Goal: Task Accomplishment & Management: Manage account settings

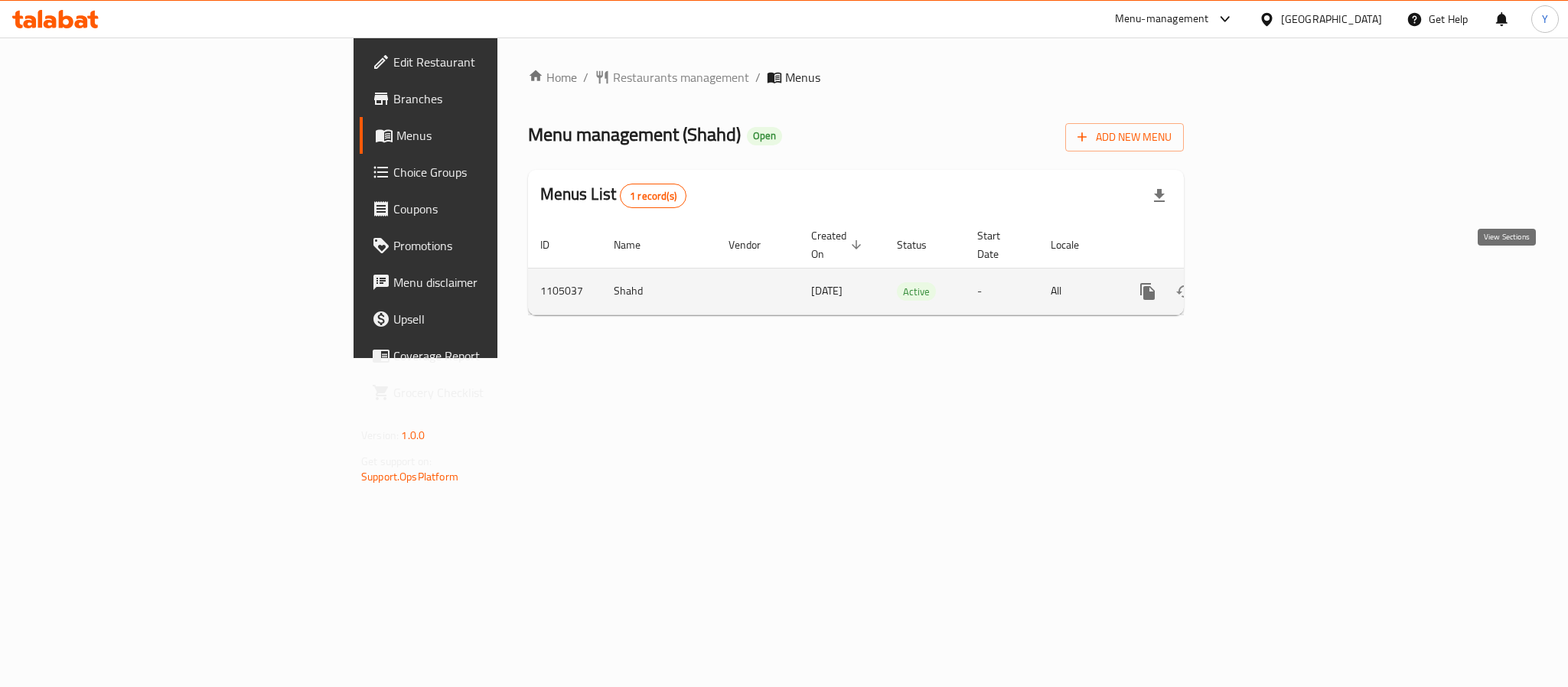
click at [1276, 273] on link "enhanced table" at bounding box center [1257, 291] width 37 height 37
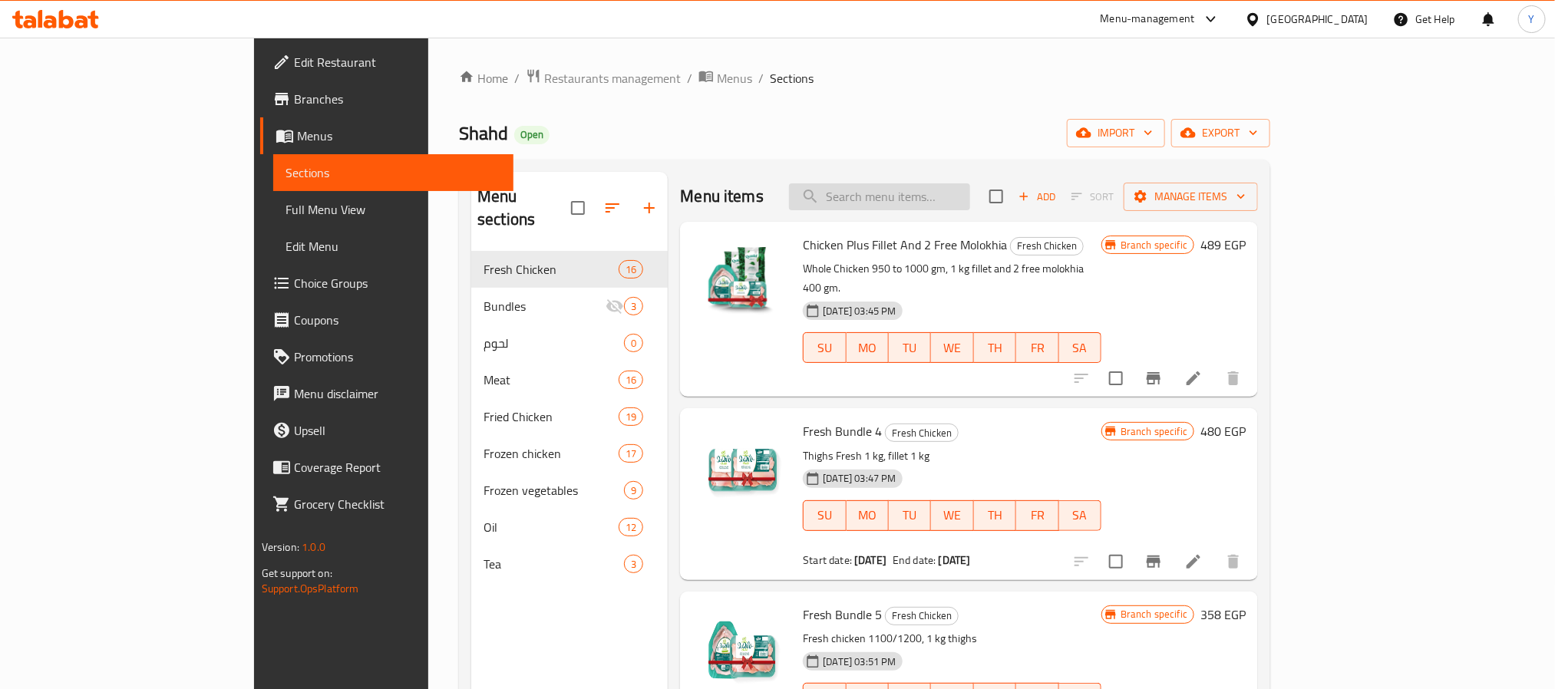
click at [970, 184] on input "search" at bounding box center [879, 196] width 181 height 27
paste input "اوراك 1 كجم"
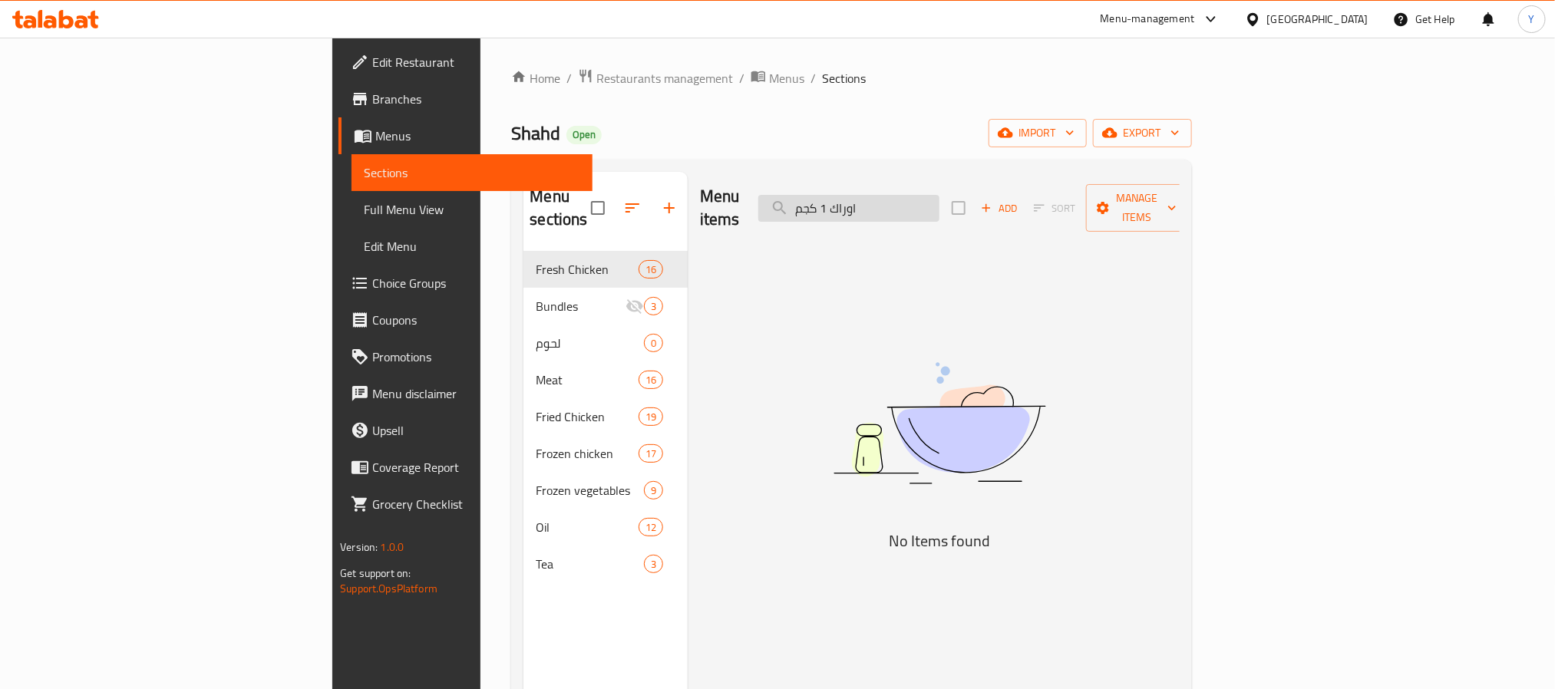
click at [940, 196] on input "اوراك 1 كجم" at bounding box center [848, 208] width 181 height 27
click at [940, 198] on input "اوراك 1 كجم" at bounding box center [848, 208] width 181 height 27
click at [940, 203] on input "اوراك 1 كجم" at bounding box center [848, 208] width 181 height 27
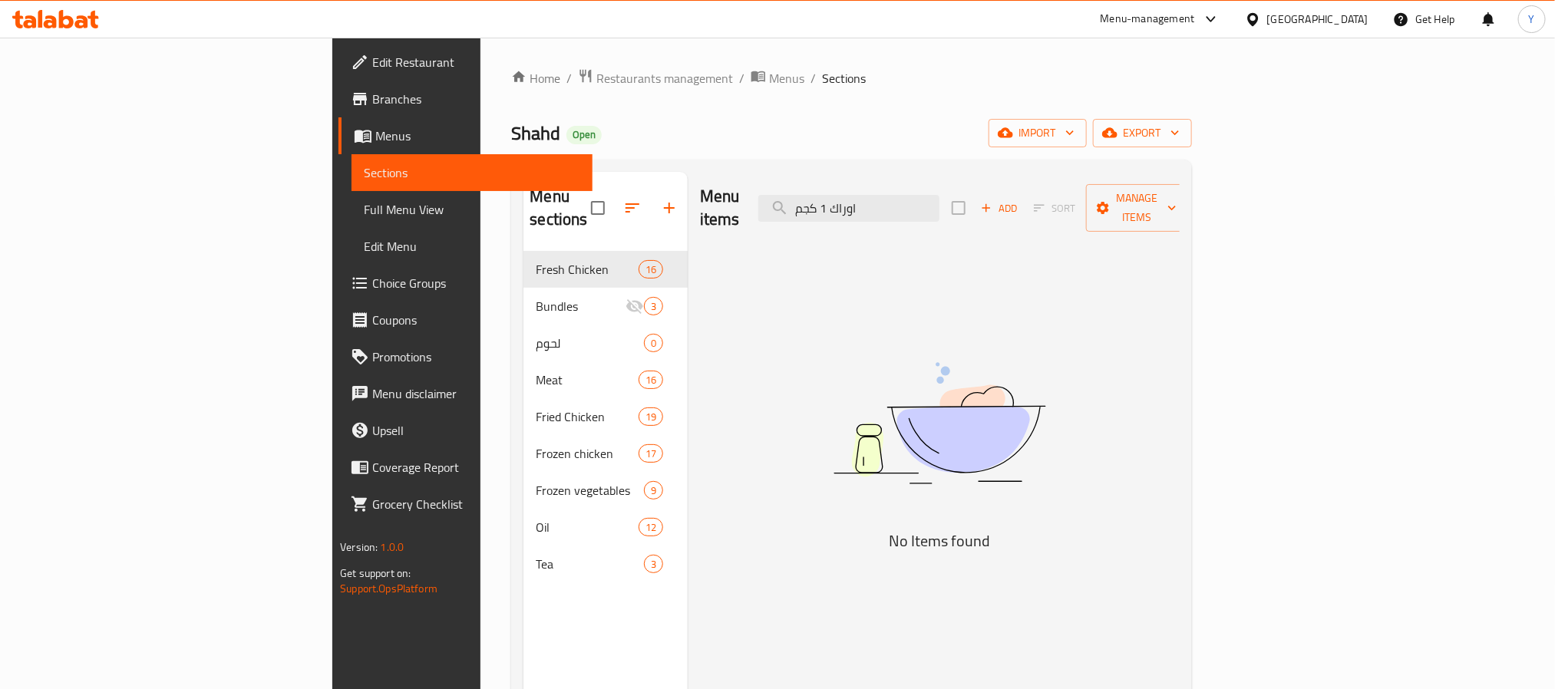
drag, startPoint x: 956, startPoint y: 196, endPoint x: 839, endPoint y: 207, distance: 118.0
click at [839, 207] on div "Menu items اوراك 1 كجم Add Sort Manage items" at bounding box center [940, 208] width 480 height 73
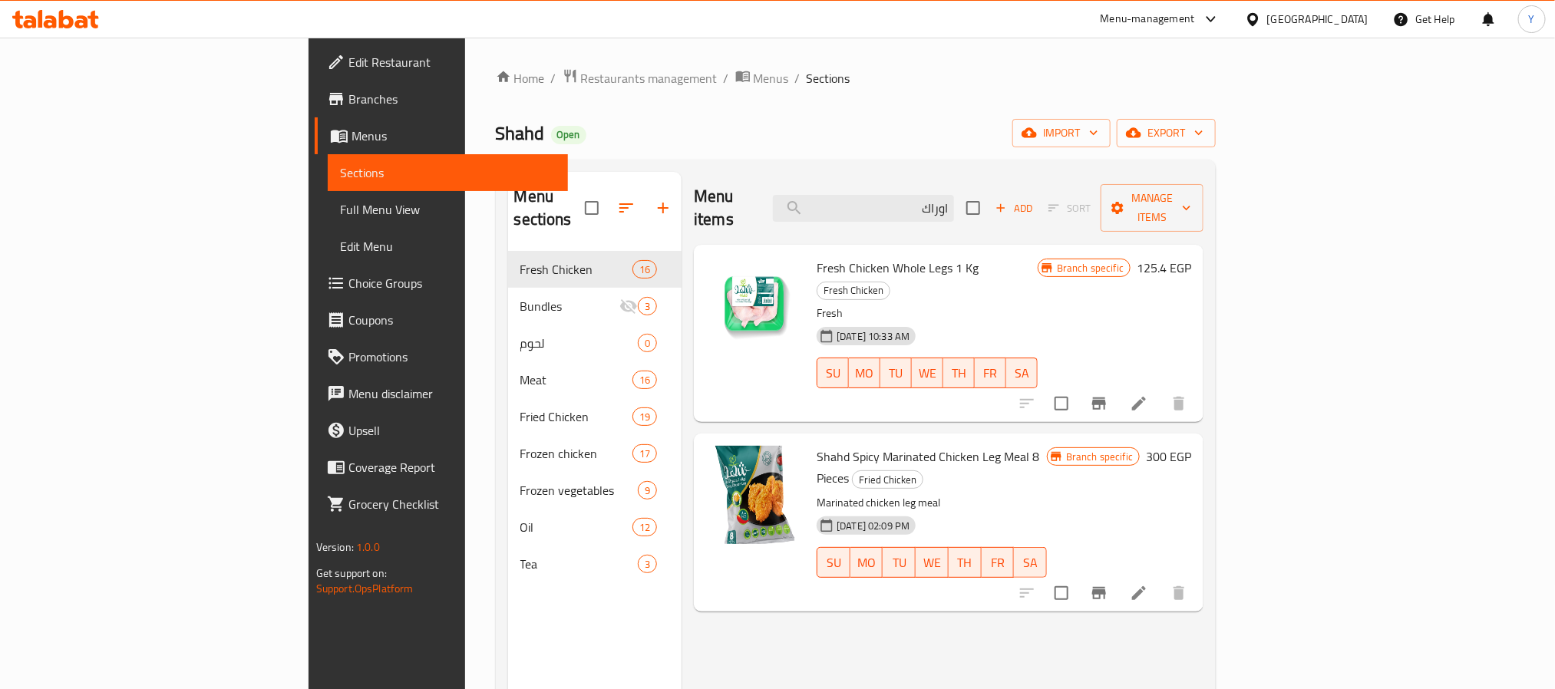
click at [869, 256] on span "Fresh Chicken Whole Legs 1 Kg" at bounding box center [898, 267] width 162 height 23
copy span "Legs"
click at [954, 203] on input "اوراك" at bounding box center [863, 208] width 181 height 27
paste input "Legs"
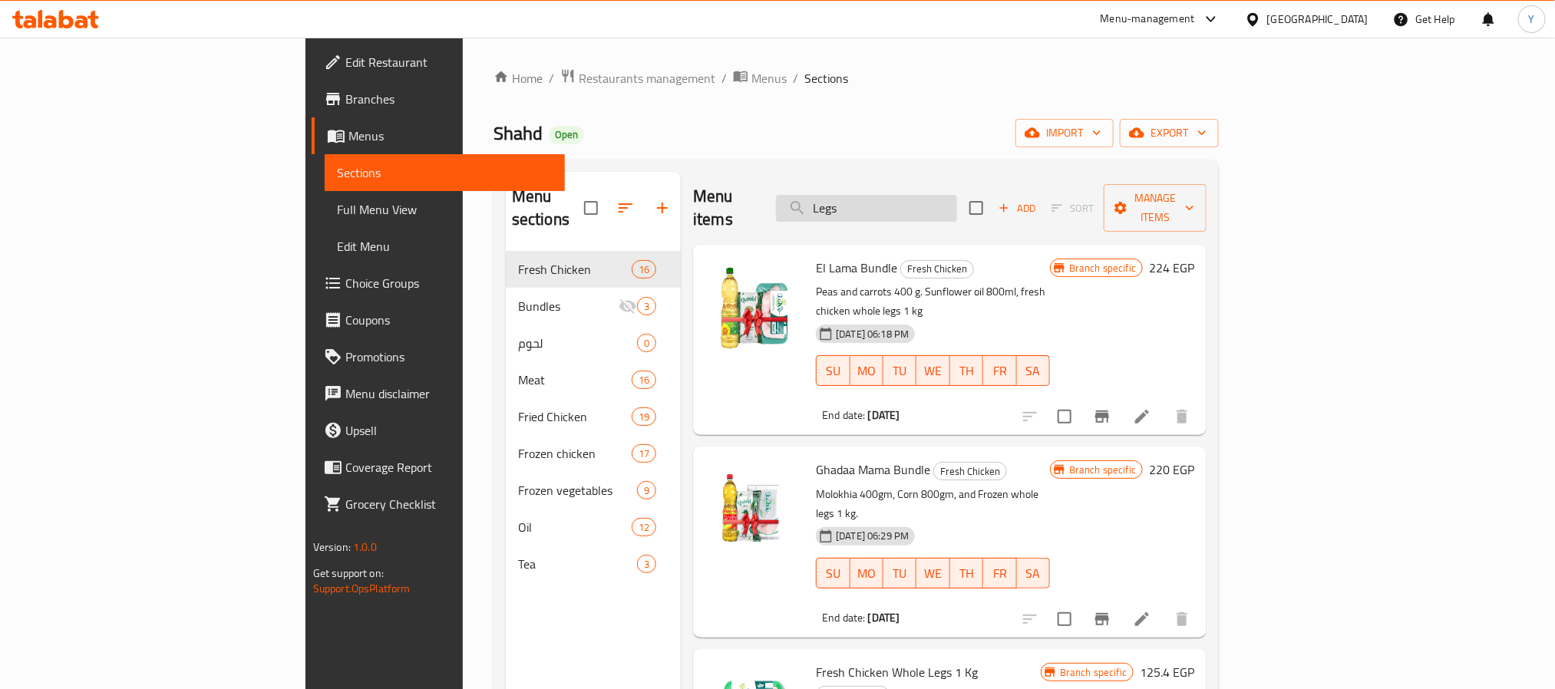
click at [957, 205] on input "Legs" at bounding box center [866, 208] width 181 height 27
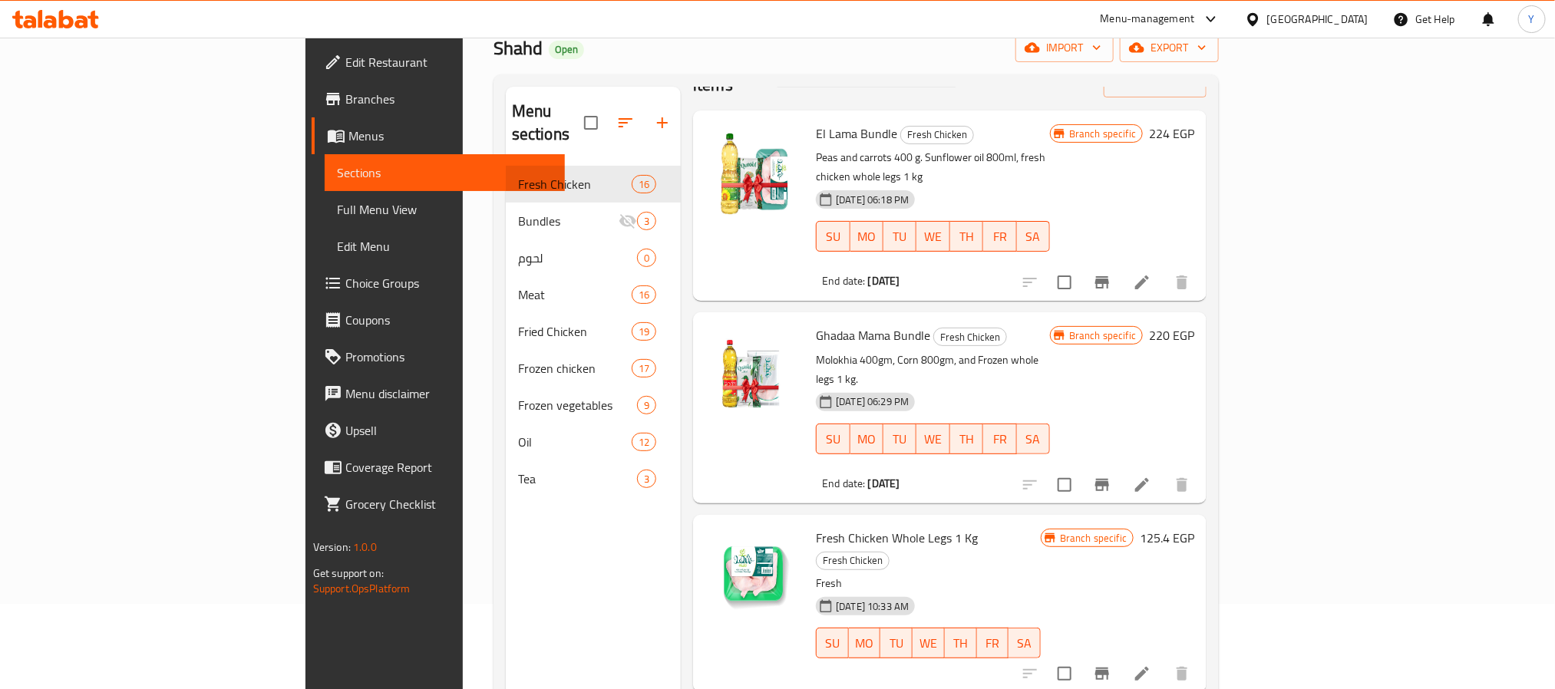
scroll to position [215, 0]
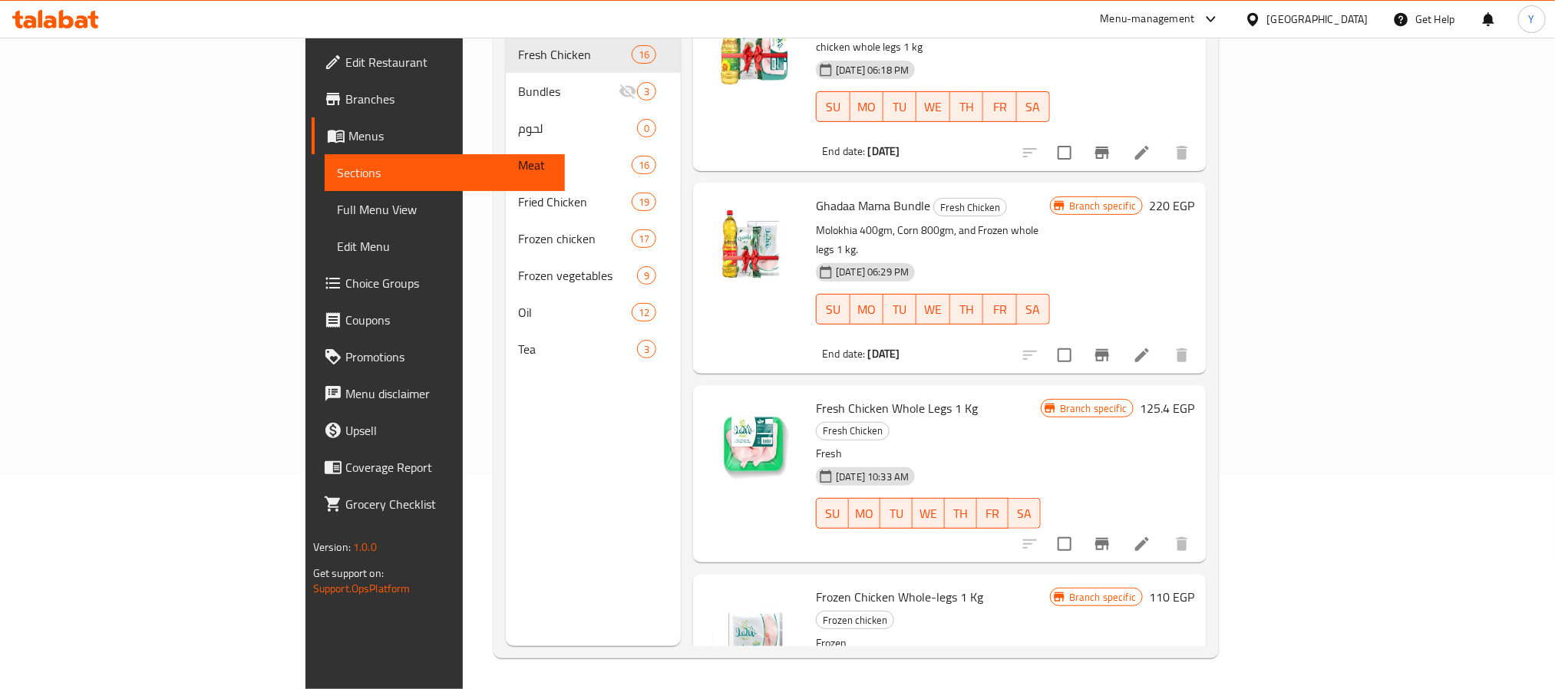
type input "Legs"
click at [1109, 538] on icon "Branch-specific-item" at bounding box center [1102, 544] width 14 height 12
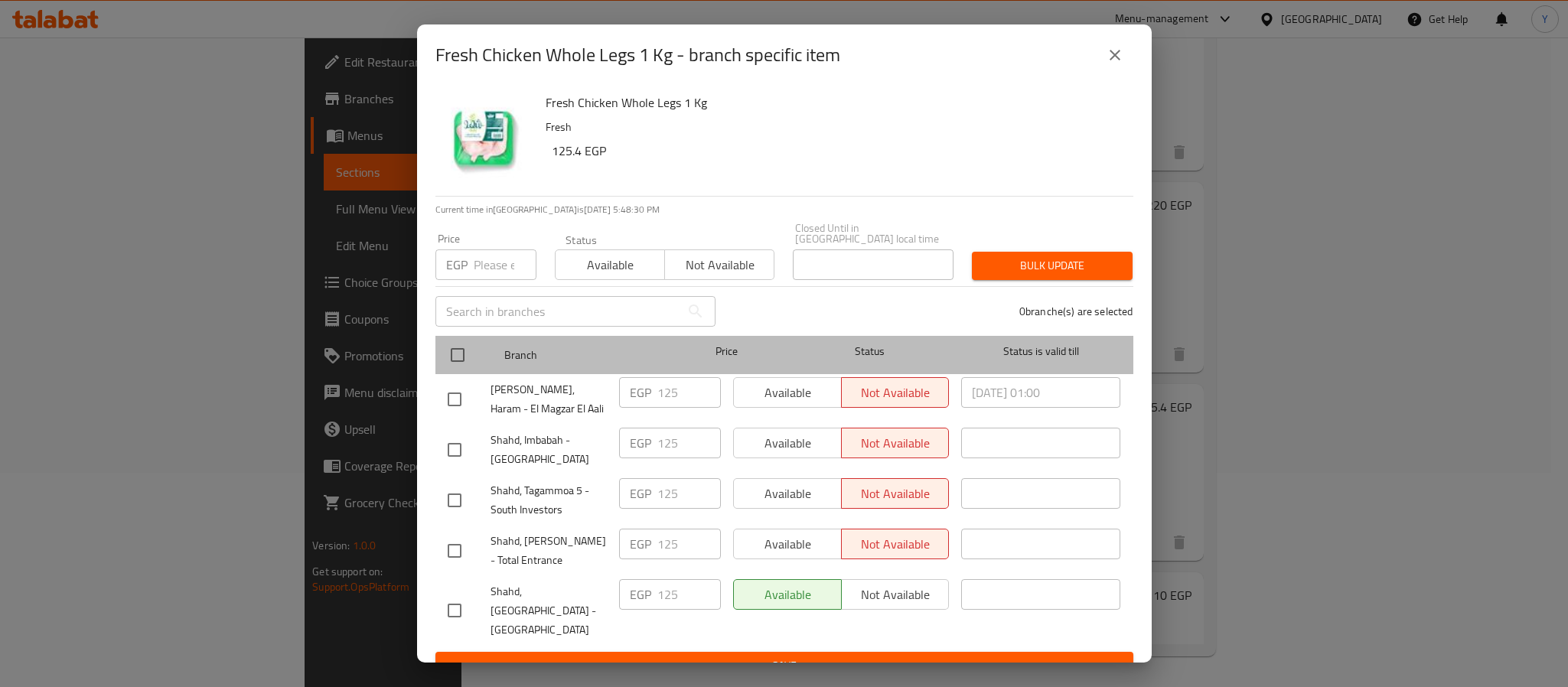
click at [951, 333] on div "Status" at bounding box center [869, 355] width 171 height 45
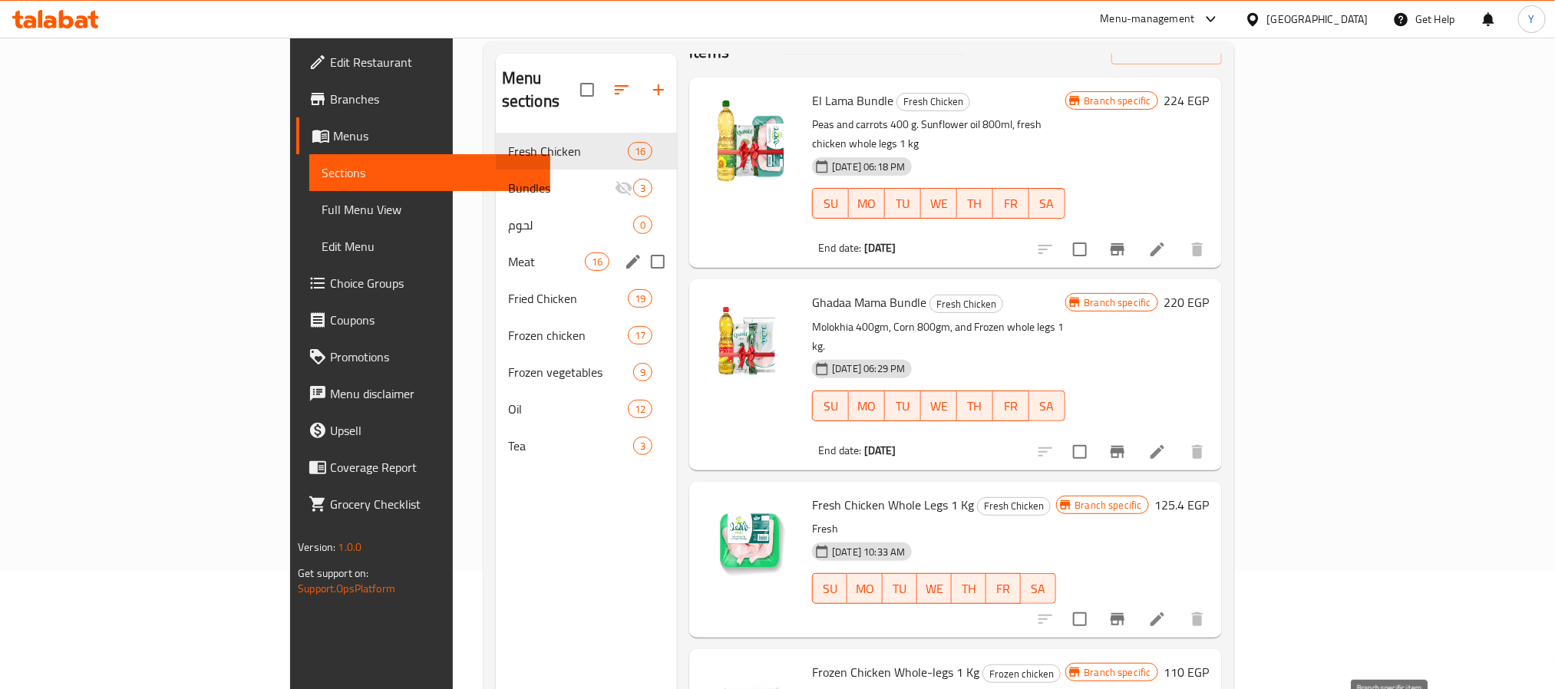
scroll to position [0, 0]
